Goal: Task Accomplishment & Management: Use online tool/utility

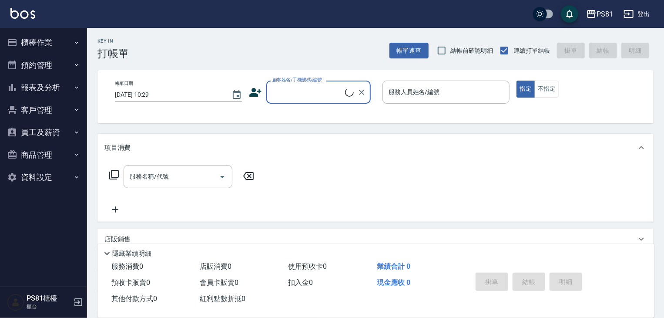
click at [28, 37] on button "櫃檯作業" at bounding box center [43, 42] width 80 height 23
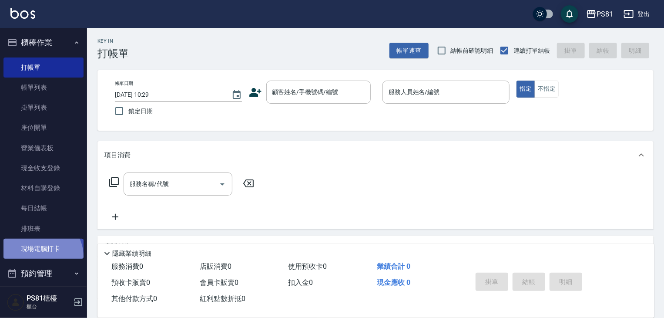
click at [40, 256] on link "現場電腦打卡" at bounding box center [43, 249] width 80 height 20
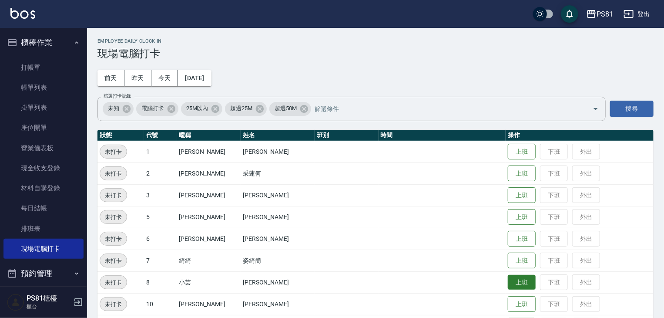
click at [508, 283] on button "上班" at bounding box center [522, 282] width 28 height 15
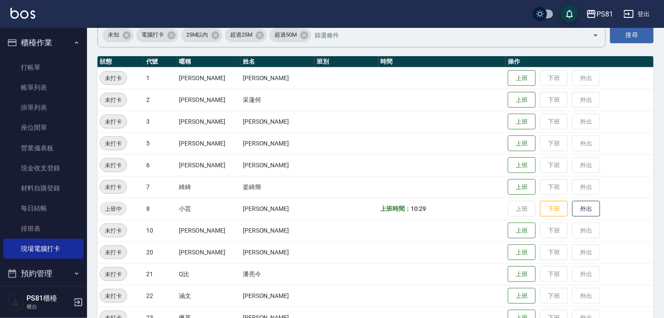
scroll to position [87, 0]
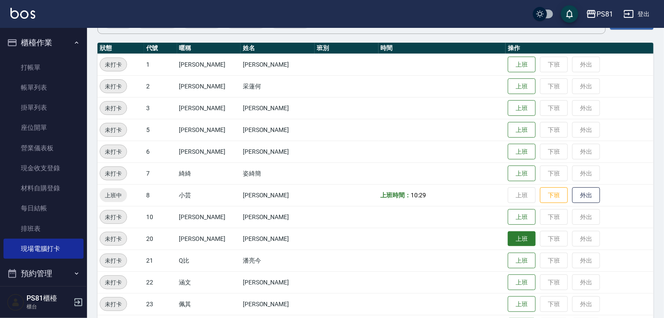
click at [508, 242] on button "上班" at bounding box center [522, 238] width 28 height 15
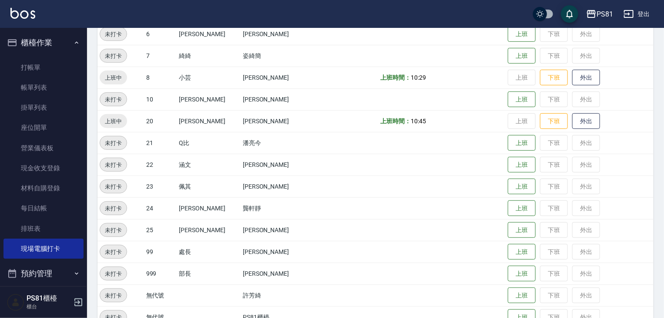
scroll to position [218, 0]
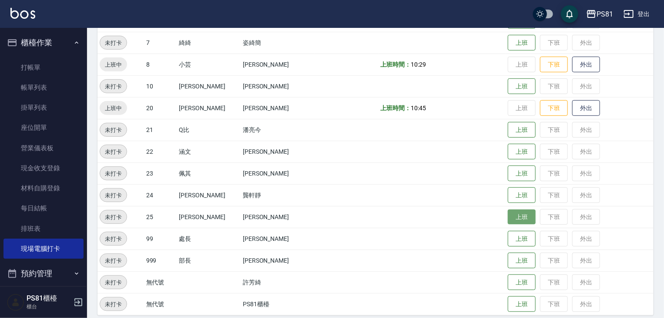
click at [518, 217] on button "上班" at bounding box center [522, 216] width 28 height 15
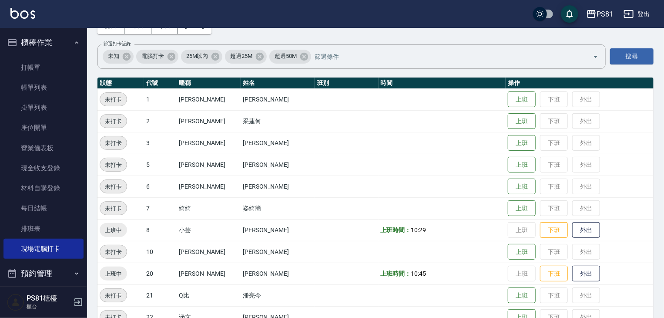
scroll to position [0, 0]
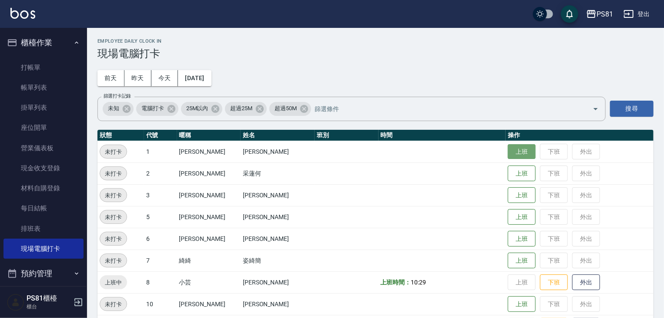
click at [508, 157] on button "上班" at bounding box center [522, 151] width 28 height 15
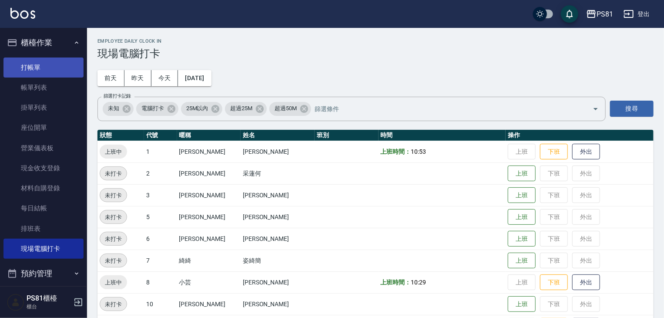
click at [58, 71] on link "打帳單" at bounding box center [43, 67] width 80 height 20
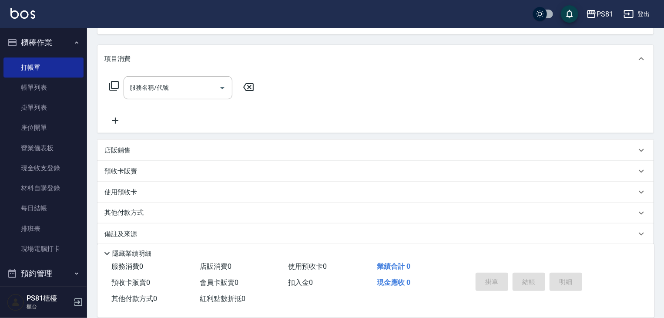
scroll to position [105, 0]
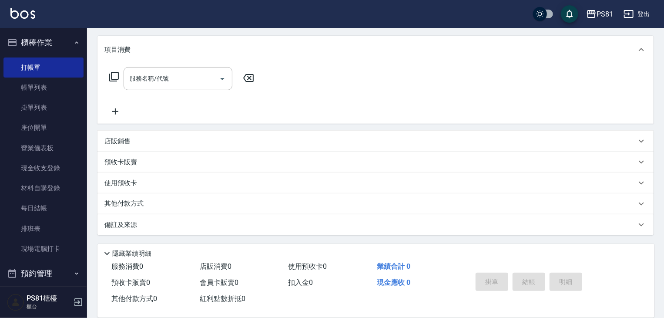
click at [122, 143] on p "店販銷售" at bounding box center [117, 141] width 26 height 9
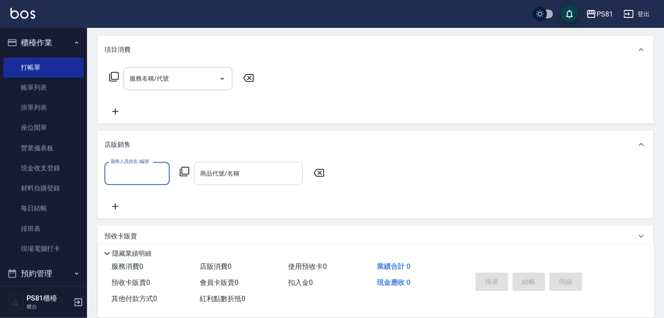
scroll to position [0, 0]
click at [232, 180] on input "商品代號/名稱" at bounding box center [248, 173] width 101 height 15
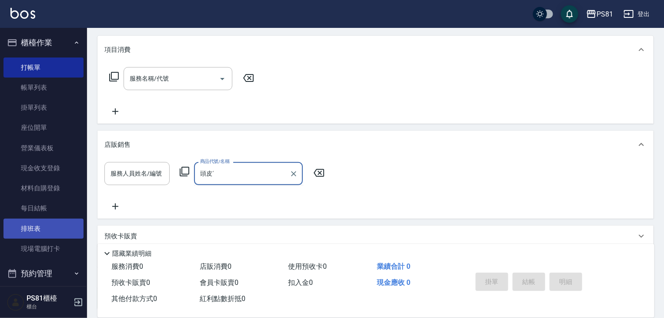
type input "頭皮ˊ"
click at [36, 230] on link "排班表" at bounding box center [43, 229] width 80 height 20
